Goal: Task Accomplishment & Management: Manage account settings

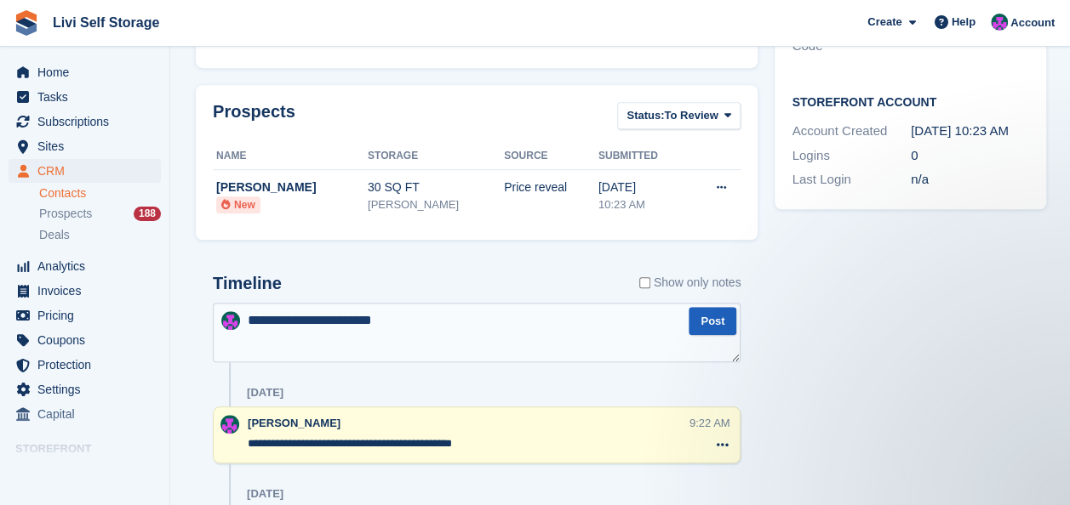
type textarea "**********"
click at [698, 319] on button "Post" at bounding box center [712, 321] width 48 height 28
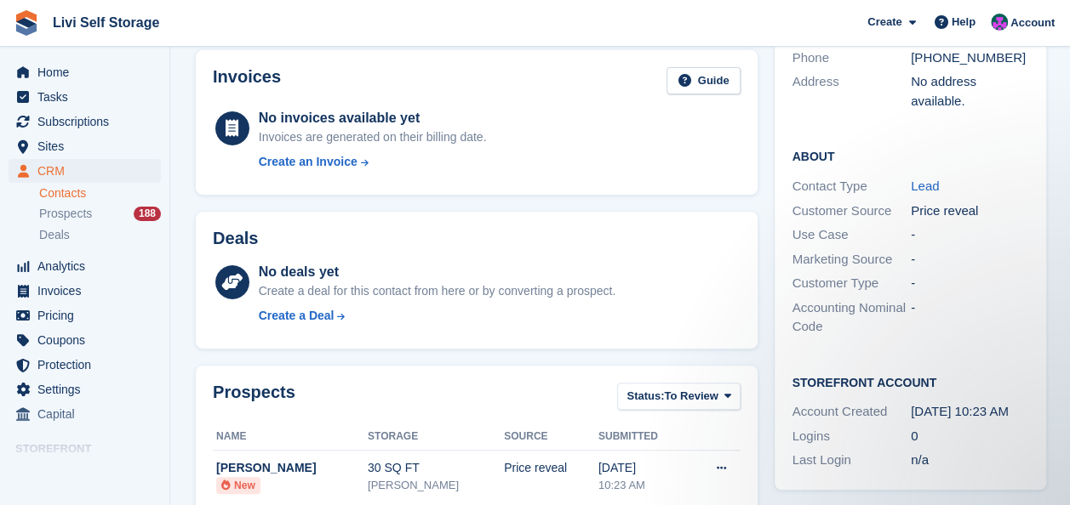
scroll to position [170, 0]
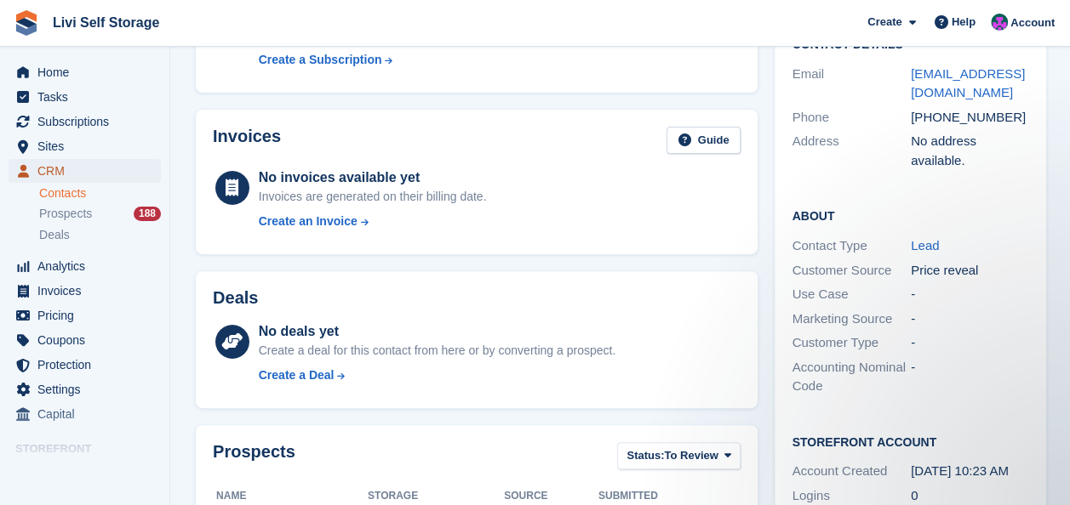
click at [55, 167] on span "CRM" at bounding box center [88, 171] width 102 height 24
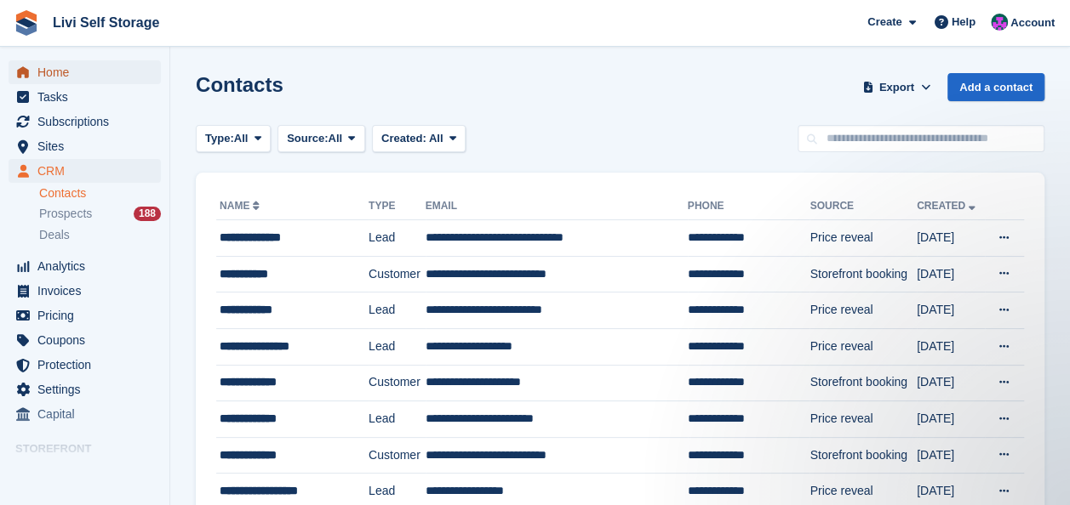
click at [59, 77] on span "Home" at bounding box center [88, 72] width 102 height 24
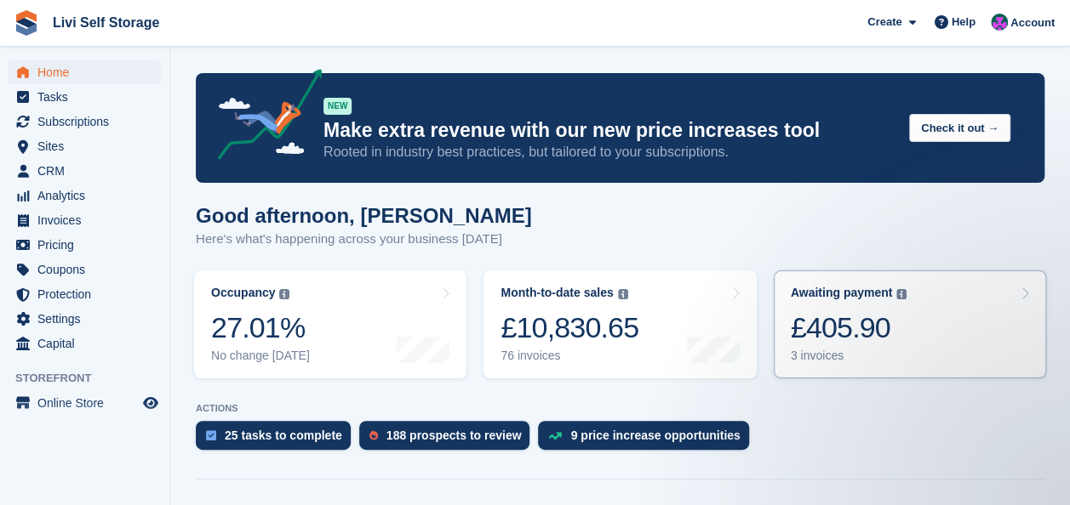
click at [813, 327] on div "£405.90" at bounding box center [849, 328] width 117 height 35
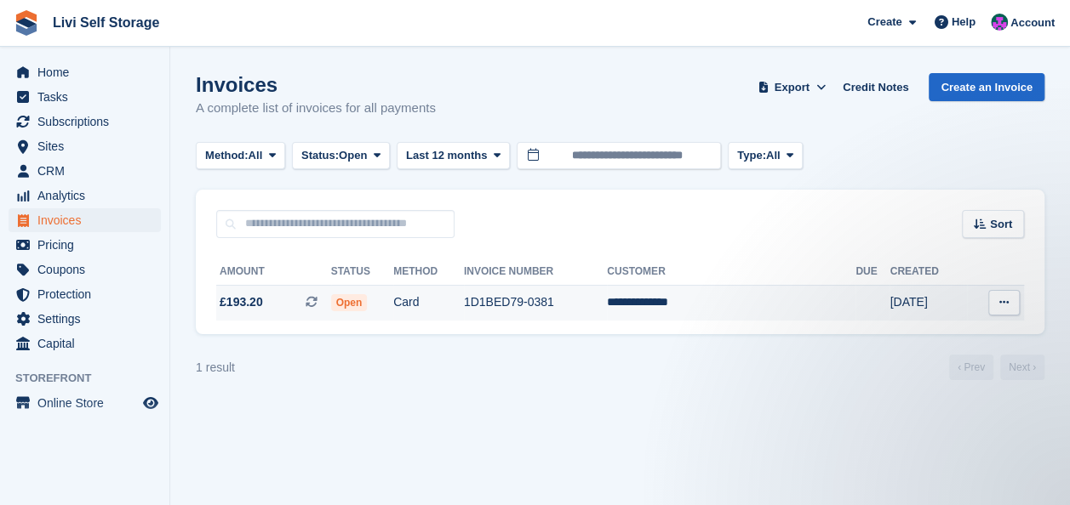
click at [245, 303] on span "£193.20" at bounding box center [241, 303] width 43 height 18
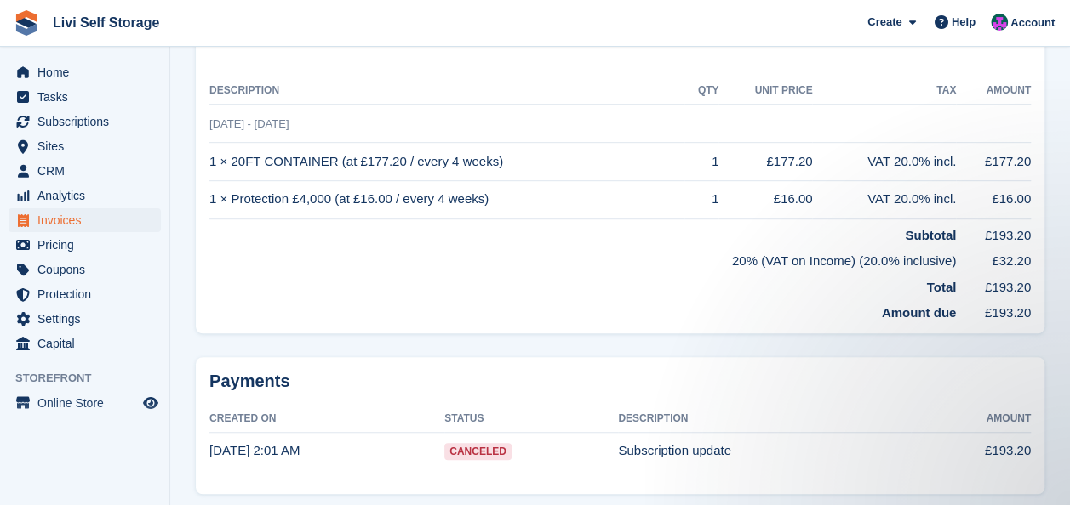
click at [247, 444] on time "16 Sep, 2:01 AM" at bounding box center [254, 450] width 90 height 14
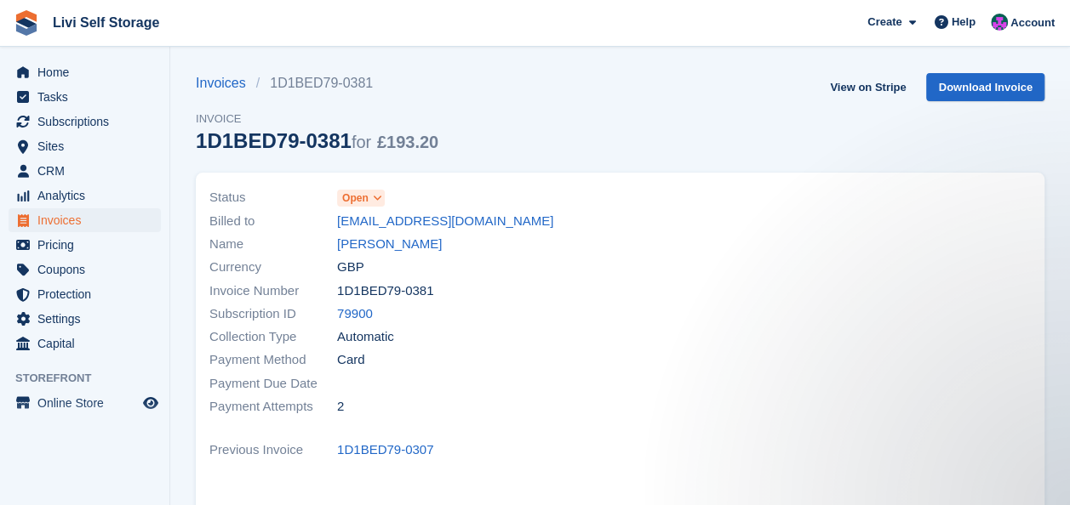
click at [360, 197] on span "Open" at bounding box center [355, 198] width 26 height 15
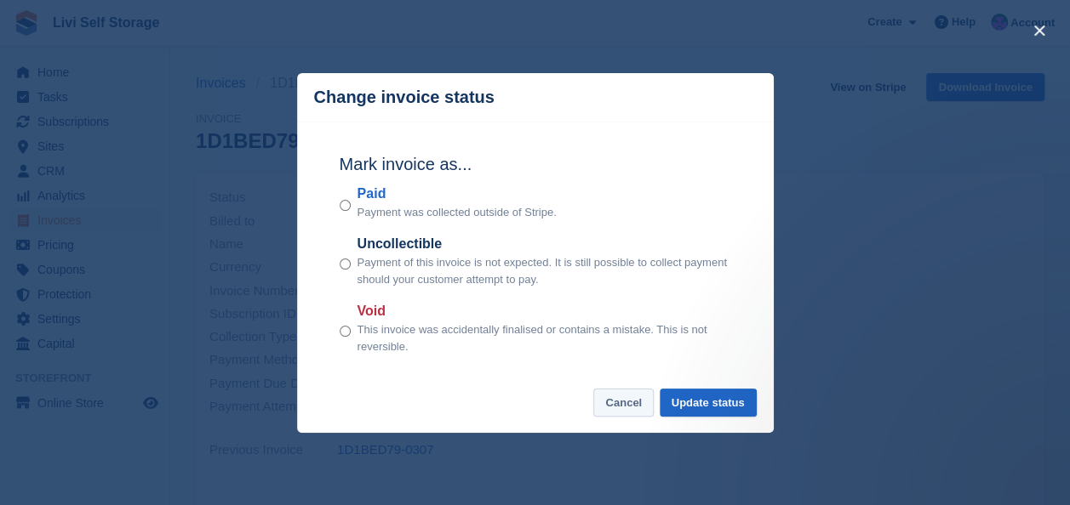
click at [631, 408] on button "Cancel" at bounding box center [623, 403] width 60 height 28
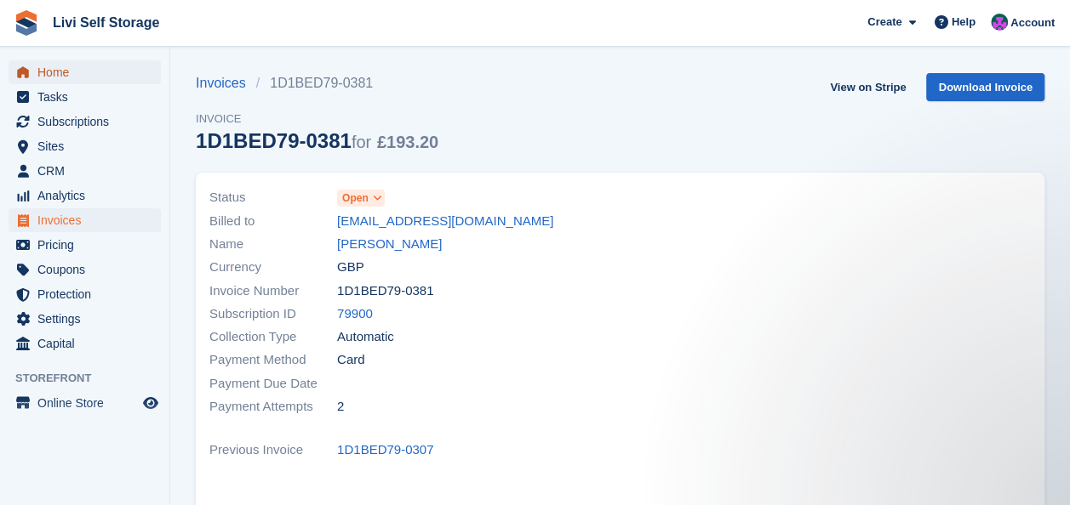
drag, startPoint x: 59, startPoint y: 72, endPoint x: 69, endPoint y: 73, distance: 10.2
click at [59, 72] on span "Home" at bounding box center [88, 72] width 102 height 24
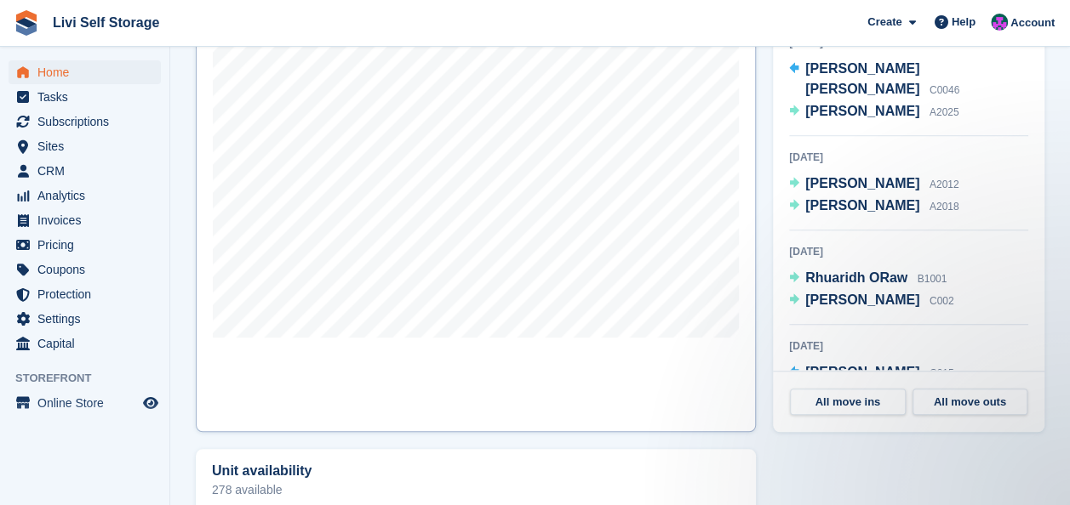
scroll to position [511, 0]
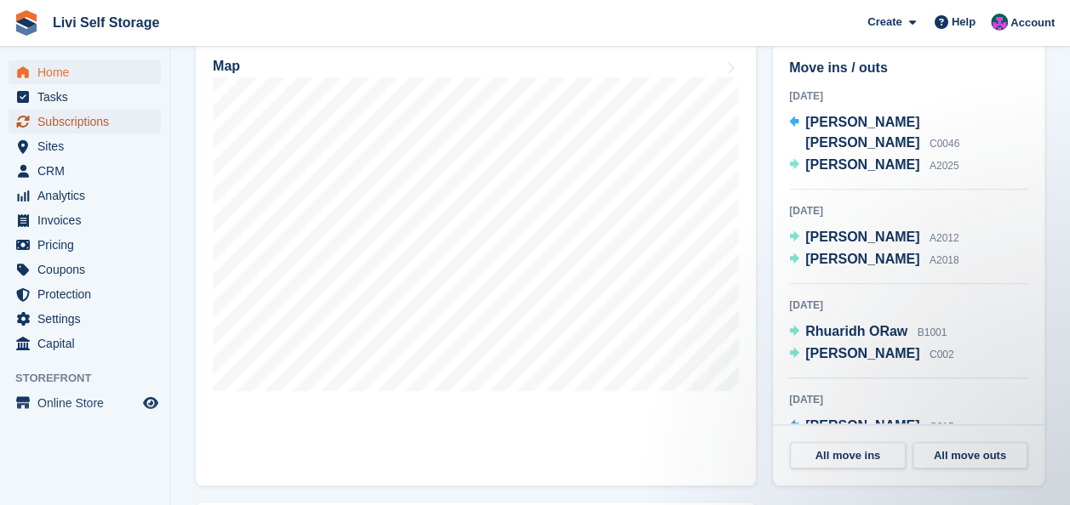
click at [77, 123] on span "Subscriptions" at bounding box center [88, 122] width 102 height 24
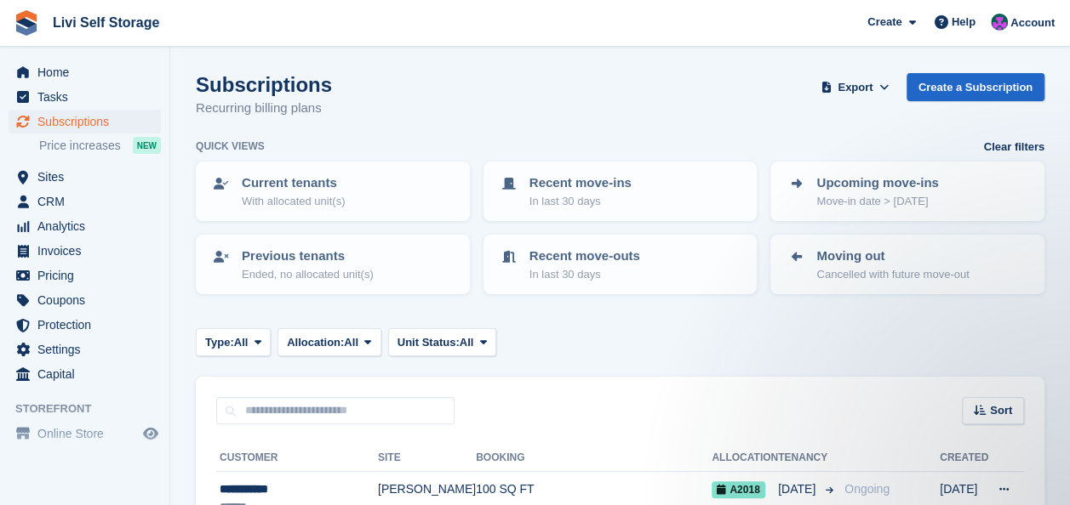
click at [683, 106] on div "Subscriptions Recurring billing plans Export Export Subscriptions Export a CSV …" at bounding box center [620, 106] width 848 height 66
